Goal: Task Accomplishment & Management: Use online tool/utility

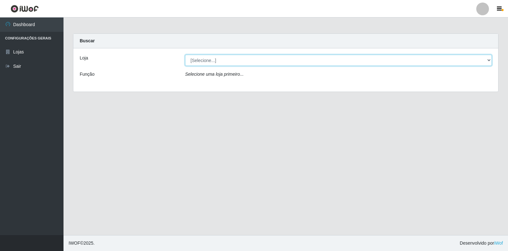
click at [486, 63] on select "[Selecione...] Extrabom - Loja 18 Goiabeiras" at bounding box center [338, 60] width 307 height 11
select select "501"
click at [185, 55] on select "[Selecione...] Extrabom - Loja 18 Goiabeiras" at bounding box center [338, 60] width 307 height 11
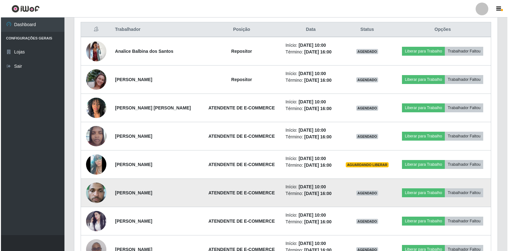
scroll to position [284, 0]
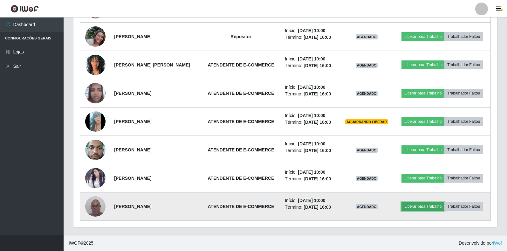
click at [419, 206] on button "Liberar para Trabalho" at bounding box center [422, 206] width 43 height 9
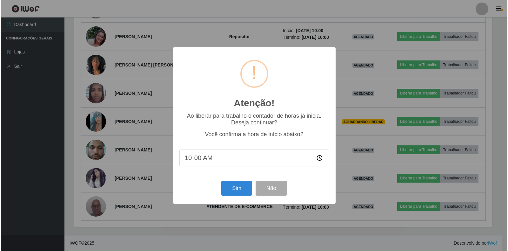
scroll to position [132, 420]
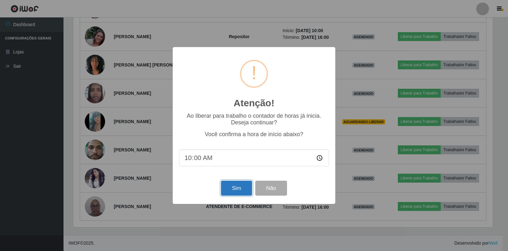
click at [231, 191] on button "Sim" at bounding box center [236, 187] width 31 height 15
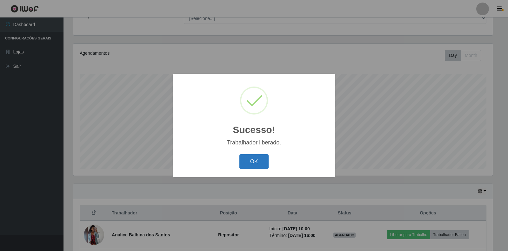
click at [256, 162] on button "OK" at bounding box center [255, 161] width 30 height 15
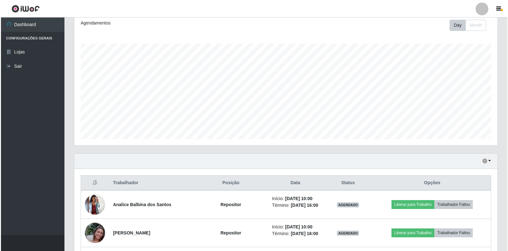
scroll to position [249, 0]
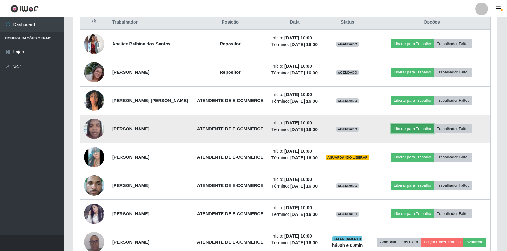
click at [410, 129] on button "Liberar para Trabalho" at bounding box center [412, 128] width 43 height 9
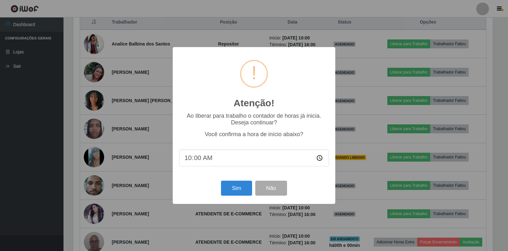
scroll to position [132, 420]
click at [228, 189] on button "Sim" at bounding box center [236, 187] width 31 height 15
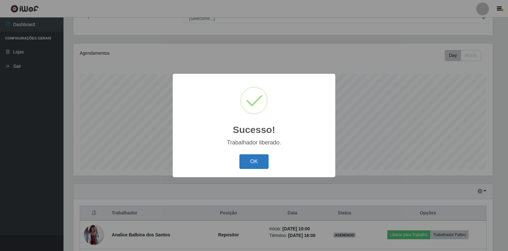
click at [252, 166] on button "OK" at bounding box center [255, 161] width 30 height 15
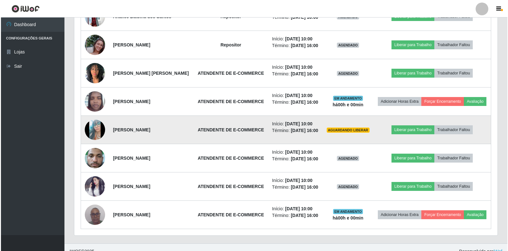
scroll to position [281, 0]
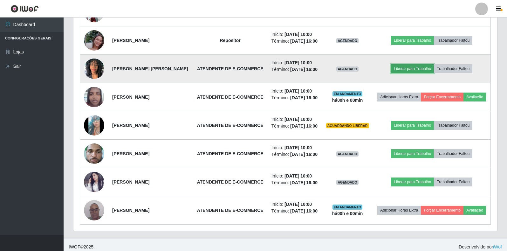
click at [407, 66] on button "Liberar para Trabalho" at bounding box center [412, 68] width 43 height 9
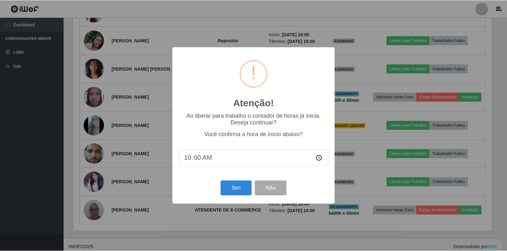
scroll to position [132, 420]
click at [235, 187] on button "Sim" at bounding box center [236, 187] width 31 height 15
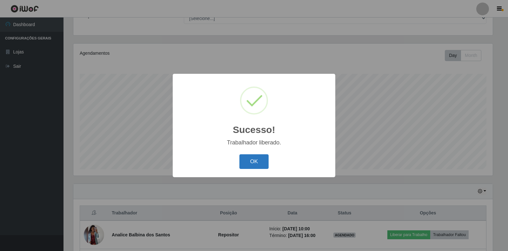
click at [260, 159] on button "OK" at bounding box center [255, 161] width 30 height 15
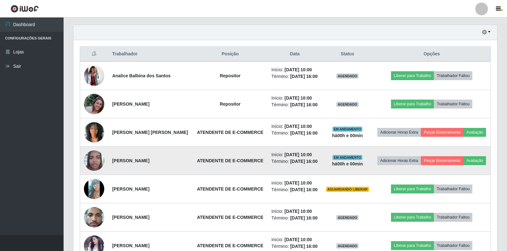
scroll to position [0, 0]
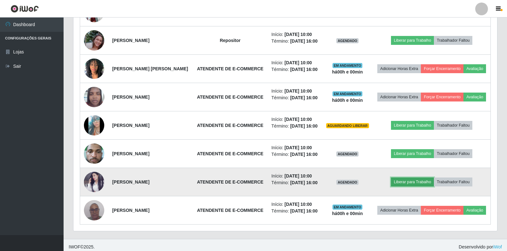
click at [417, 180] on button "Liberar para Trabalho" at bounding box center [412, 181] width 43 height 9
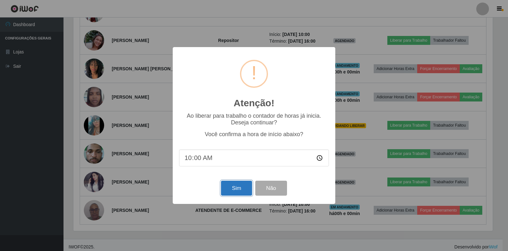
click at [241, 185] on button "Sim" at bounding box center [236, 187] width 31 height 15
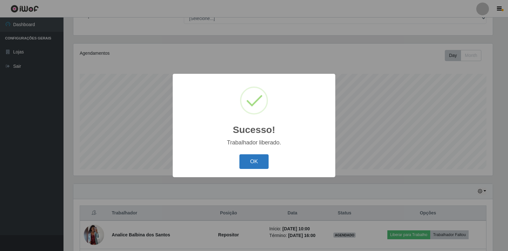
click at [260, 155] on button "OK" at bounding box center [255, 161] width 30 height 15
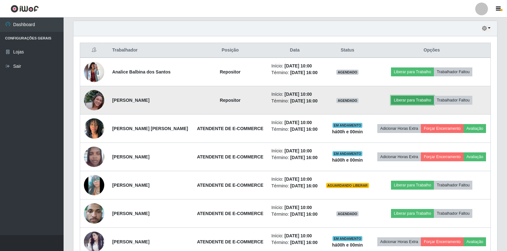
click at [416, 101] on button "Liberar para Trabalho" at bounding box center [412, 100] width 43 height 9
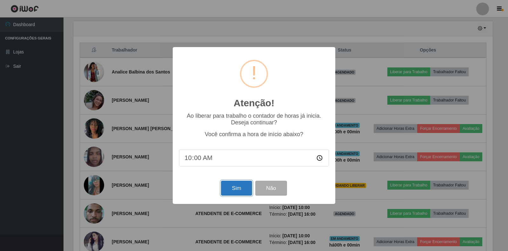
click at [239, 191] on button "Sim" at bounding box center [236, 187] width 31 height 15
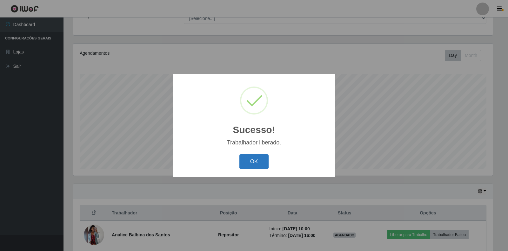
click at [251, 166] on button "OK" at bounding box center [255, 161] width 30 height 15
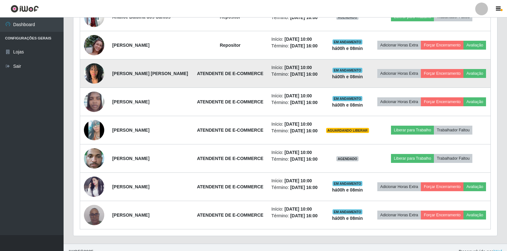
scroll to position [284, 0]
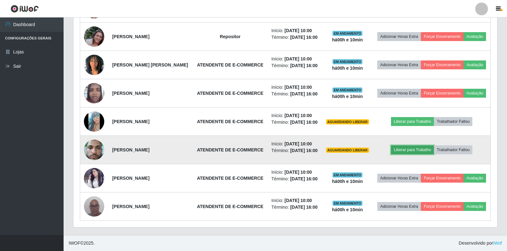
click at [425, 149] on button "Liberar para Trabalho" at bounding box center [412, 149] width 43 height 9
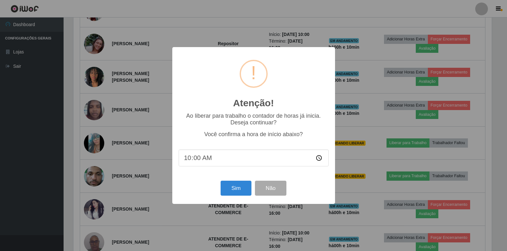
scroll to position [132, 420]
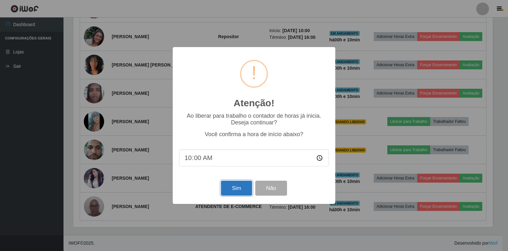
click at [241, 186] on button "Sim" at bounding box center [236, 187] width 31 height 15
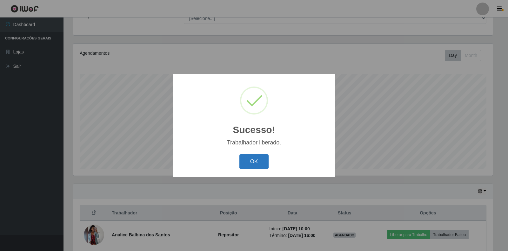
click at [249, 166] on button "OK" at bounding box center [255, 161] width 30 height 15
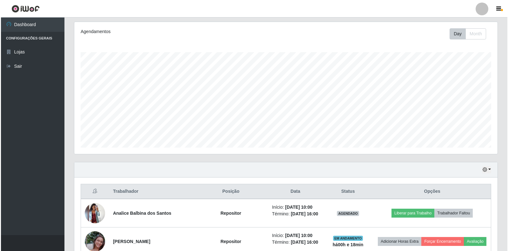
scroll to position [185, 0]
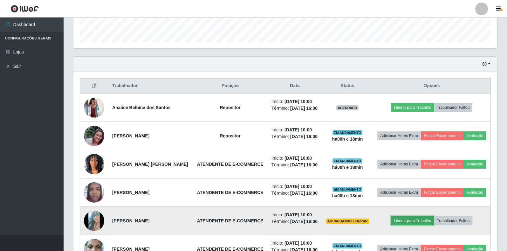
click at [406, 221] on button "Liberar para Trabalho" at bounding box center [412, 220] width 43 height 9
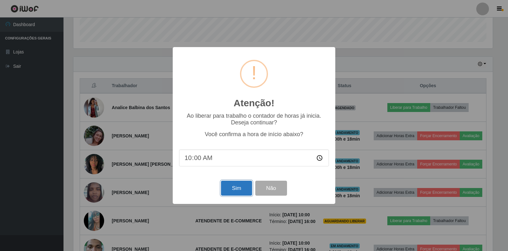
click at [240, 190] on button "Sim" at bounding box center [236, 187] width 31 height 15
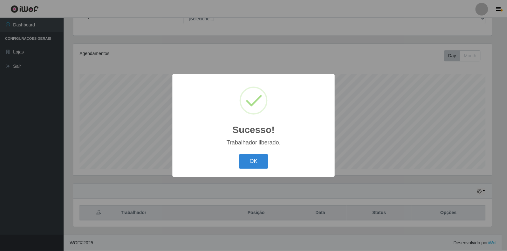
scroll to position [317540, 317252]
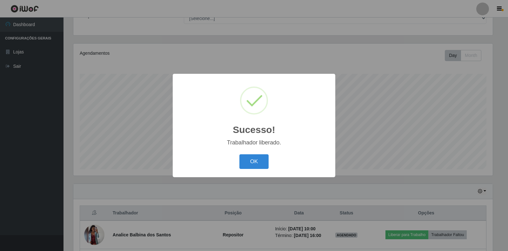
drag, startPoint x: 257, startPoint y: 165, endPoint x: 322, endPoint y: 68, distance: 116.3
click at [257, 165] on button "OK" at bounding box center [255, 161] width 30 height 15
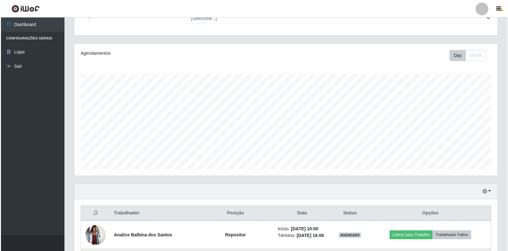
scroll to position [185, 0]
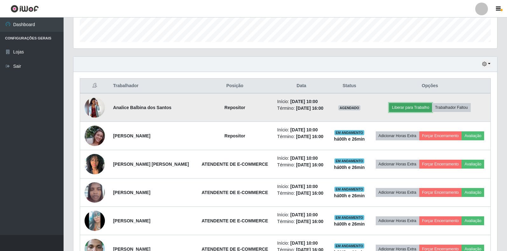
click at [416, 108] on button "Liberar para Trabalho" at bounding box center [410, 107] width 43 height 9
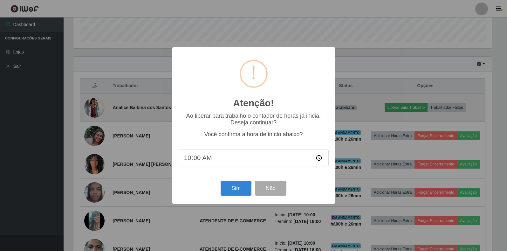
scroll to position [132, 420]
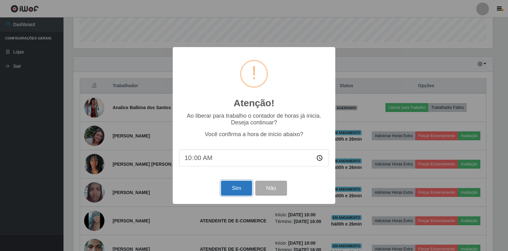
click at [236, 192] on button "Sim" at bounding box center [236, 187] width 31 height 15
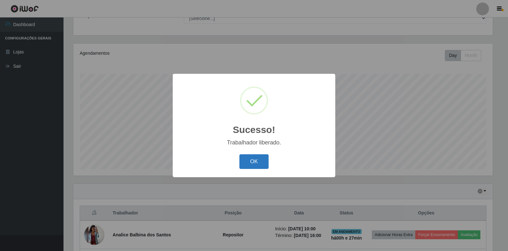
click at [261, 164] on button "OK" at bounding box center [255, 161] width 30 height 15
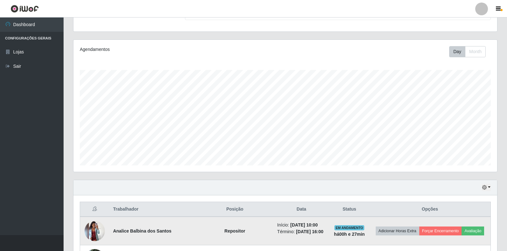
scroll to position [0, 0]
